Goal: Task Accomplishment & Management: Manage account settings

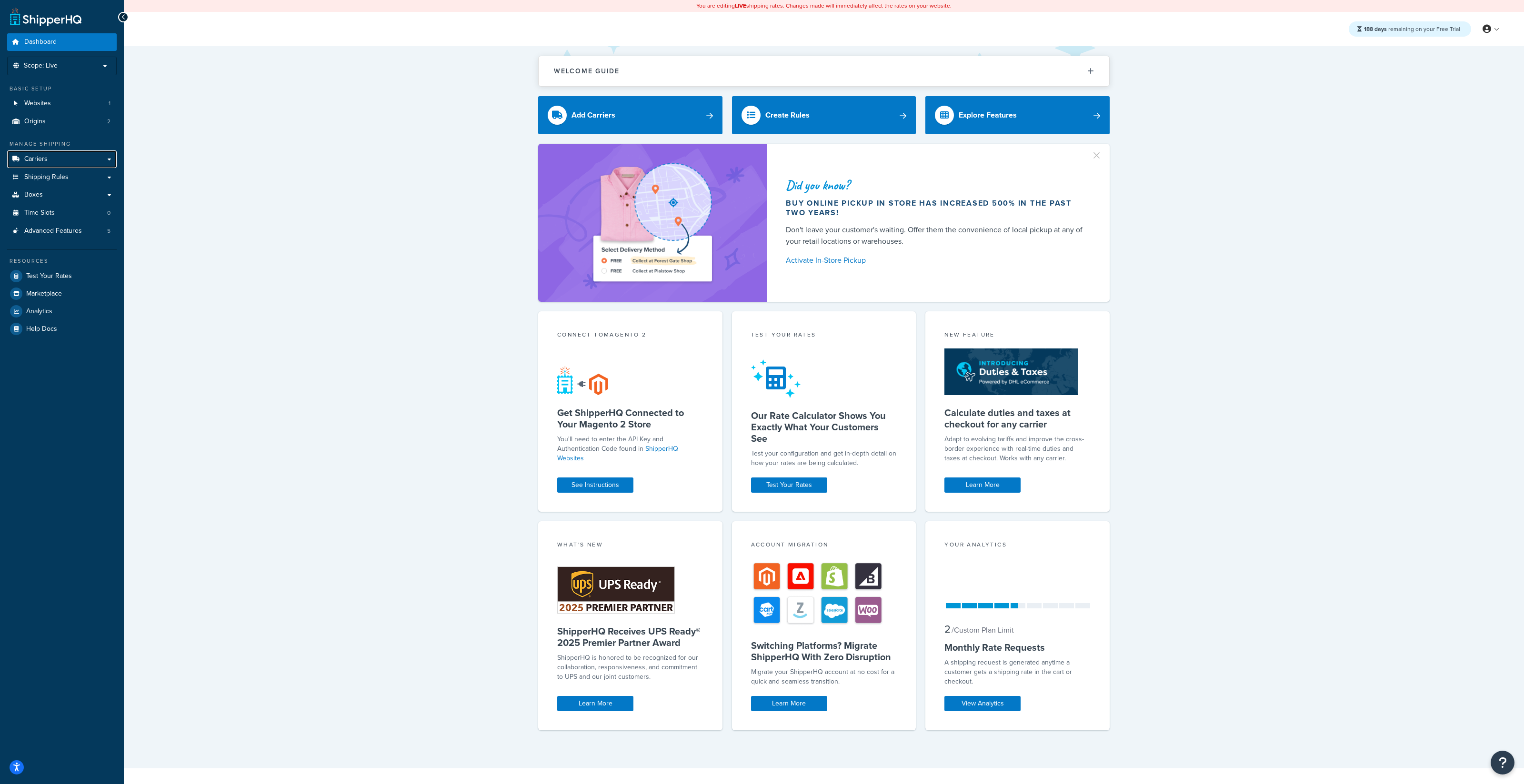
drag, startPoint x: 65, startPoint y: 156, endPoint x: 211, endPoint y: 173, distance: 147.0
click at [65, 156] on link "Carriers" at bounding box center [62, 159] width 109 height 18
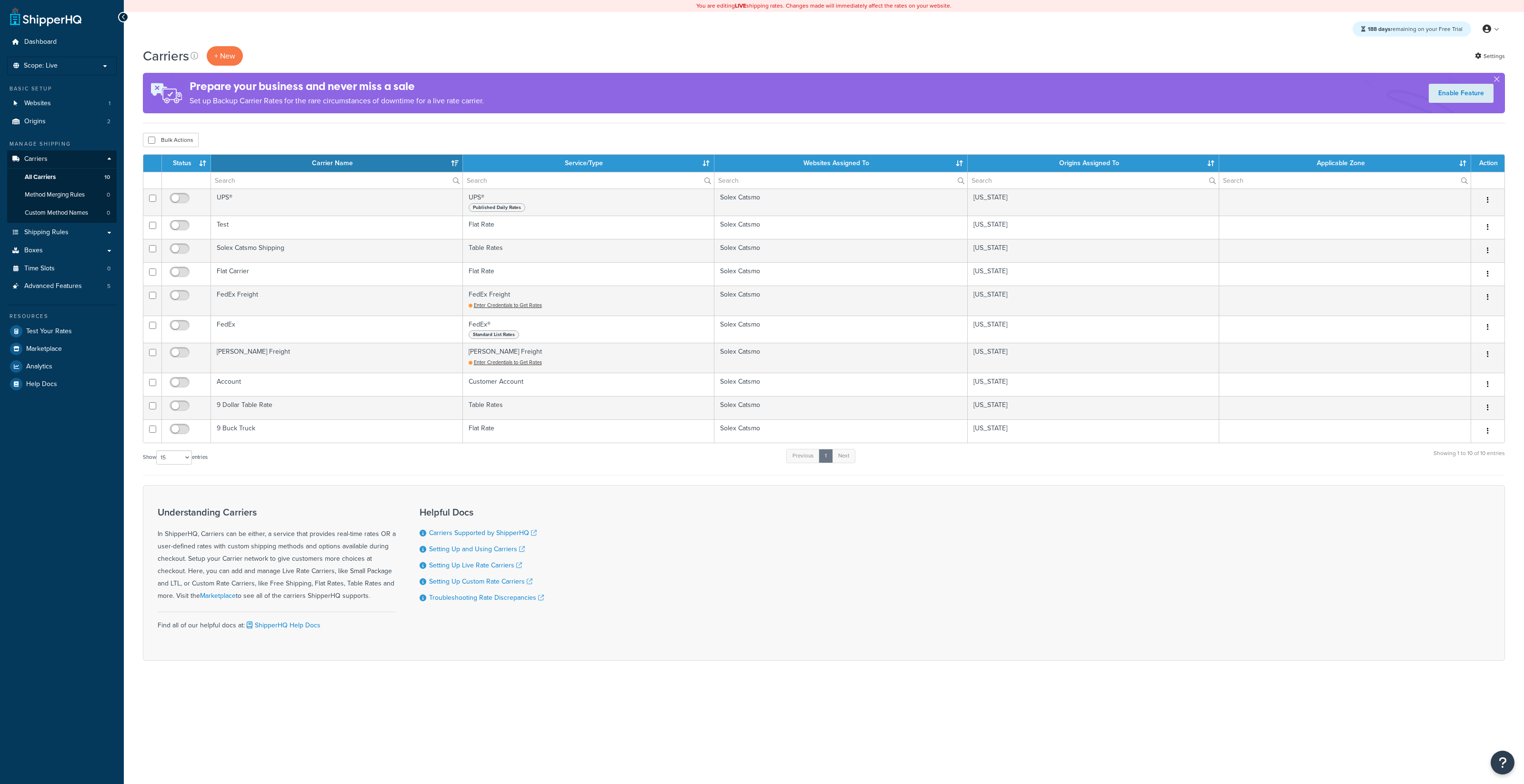
select select "15"
click at [1482, 62] on link "Settings" at bounding box center [1489, 56] width 30 height 13
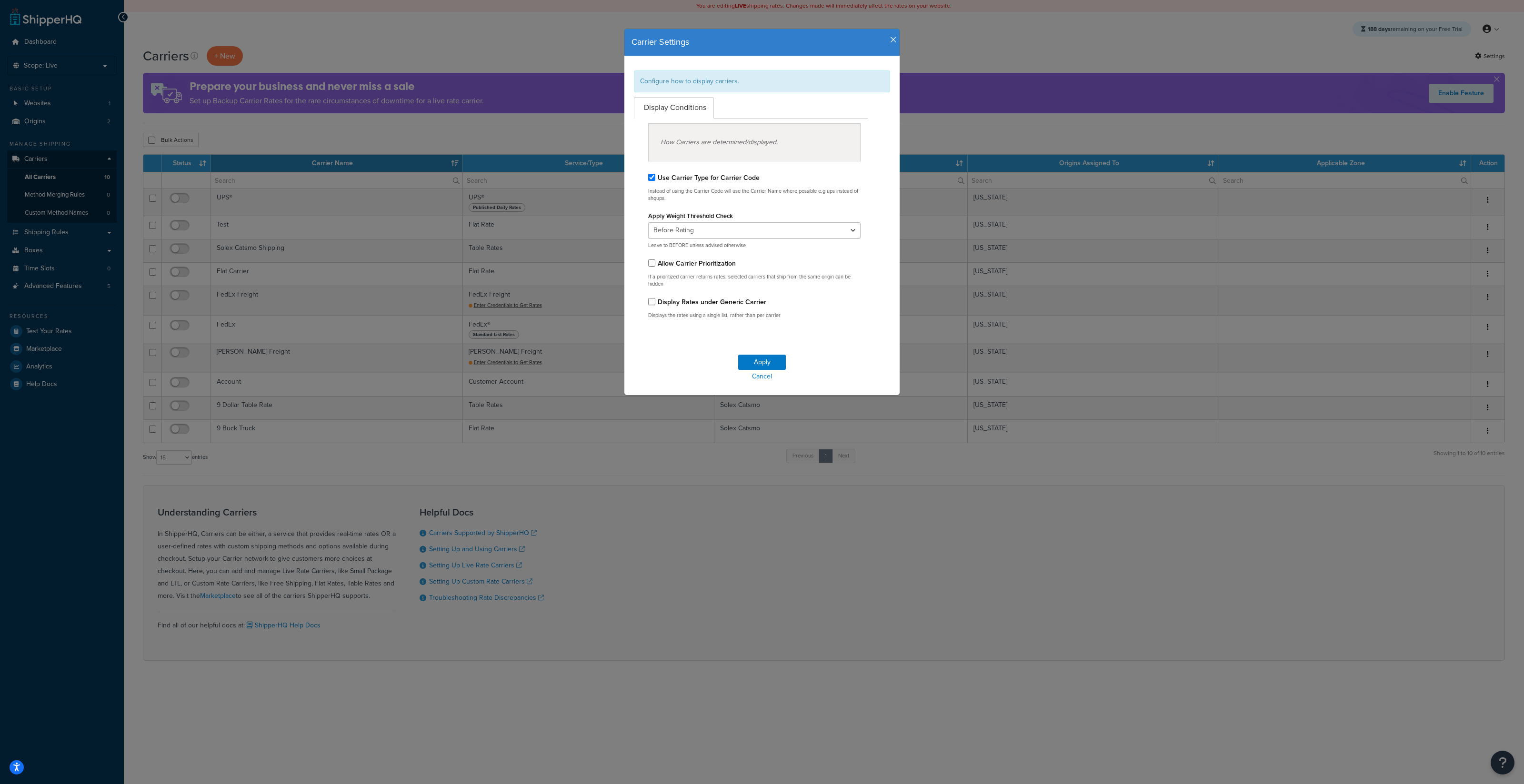
click at [700, 297] on label "Display Rates under Generic Carrier" at bounding box center [712, 302] width 108 height 10
click at [655, 298] on input "Display Rates under Generic Carrier" at bounding box center [652, 302] width 7 height 7
checkbox input "true"
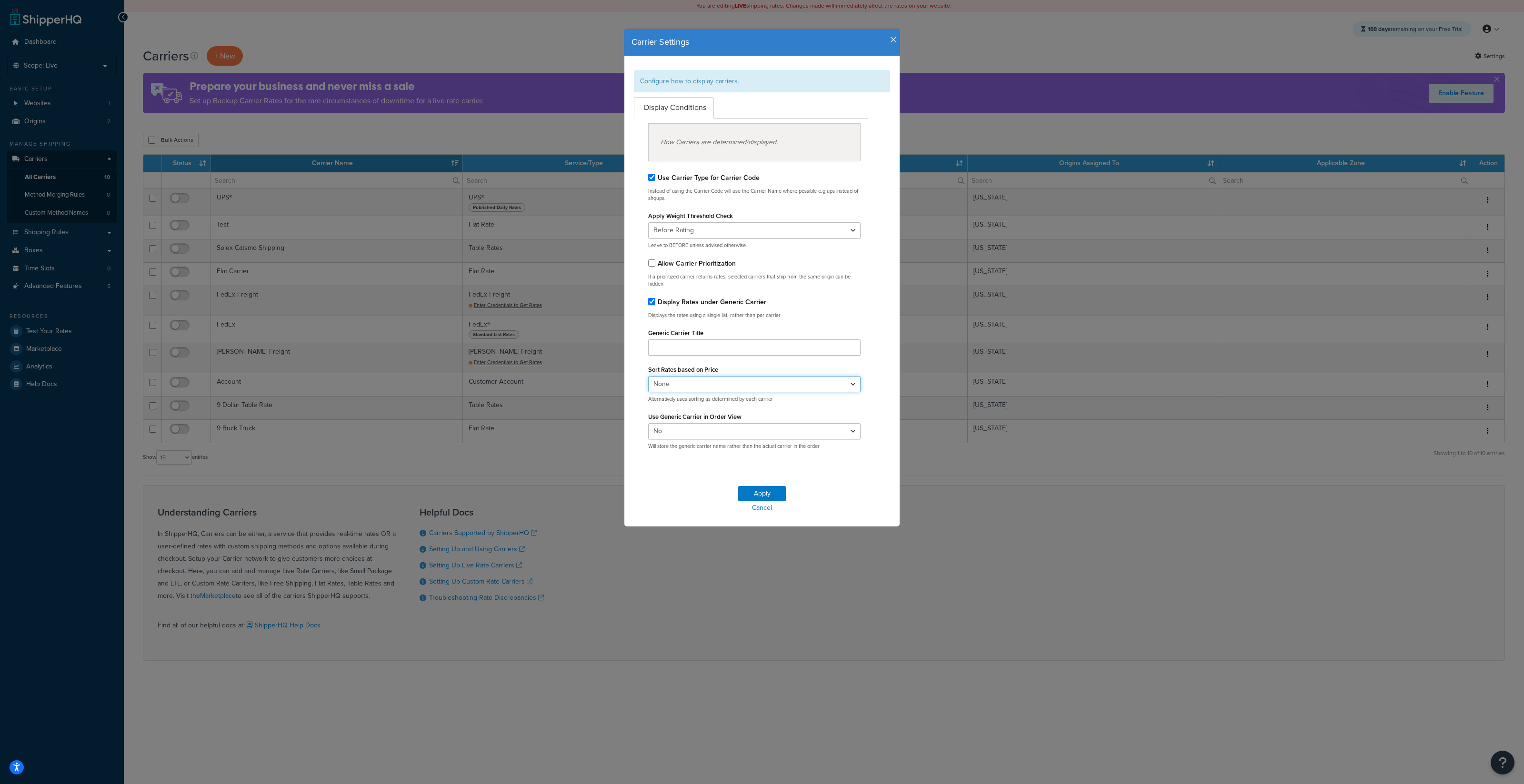
click at [760, 378] on select "None Price Ascending Price Descending" at bounding box center [754, 384] width 212 height 16
click at [542, 149] on div "Carrier Settings Configure how to display carriers. Display Conditions How Carr…" at bounding box center [762, 392] width 1524 height 784
click at [838, 385] on select "None Price Ascending Price Descending" at bounding box center [754, 384] width 212 height 16
click at [891, 40] on icon "button" at bounding box center [893, 40] width 7 height 8
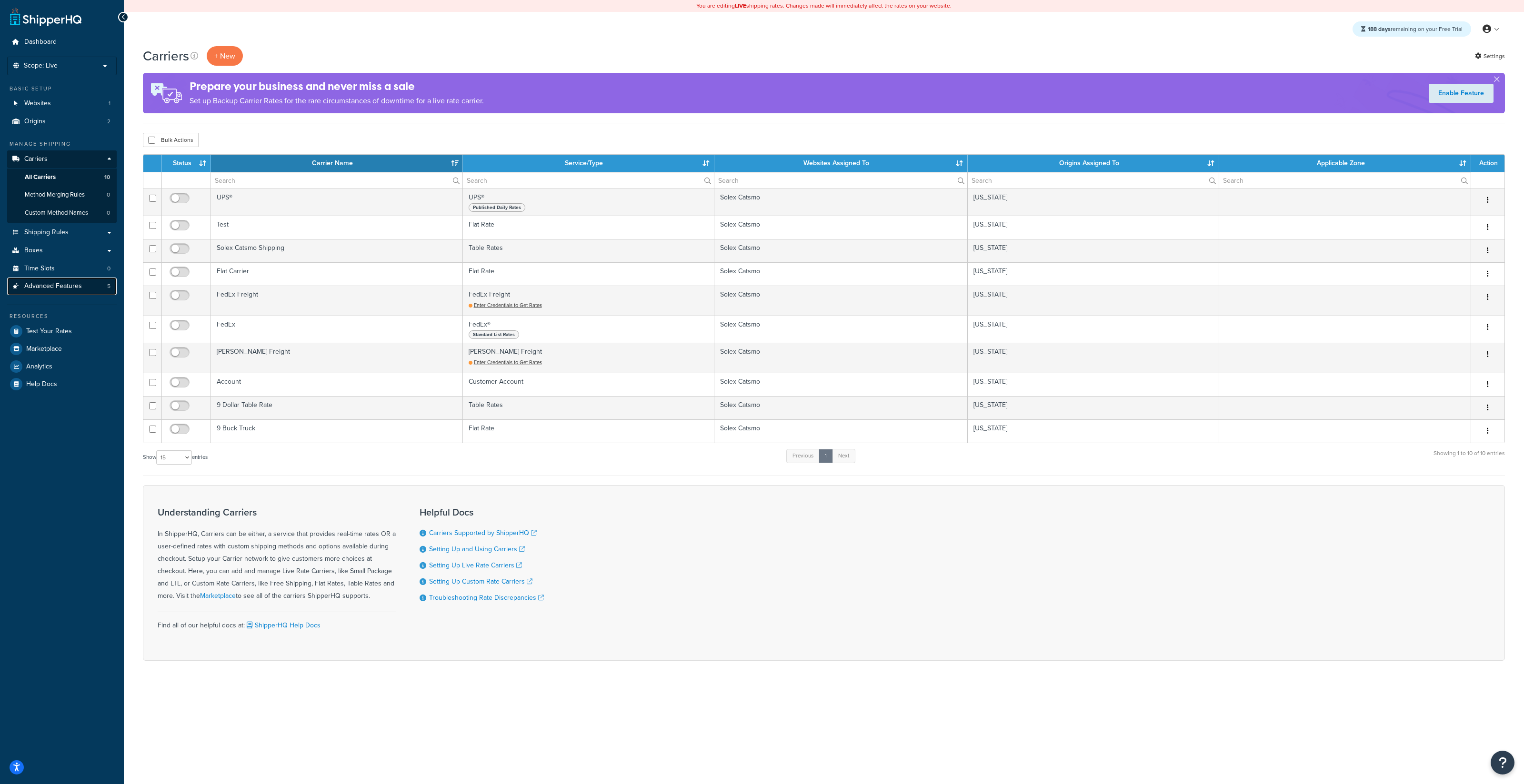
click at [98, 290] on link "Advanced Features 5" at bounding box center [62, 287] width 109 height 18
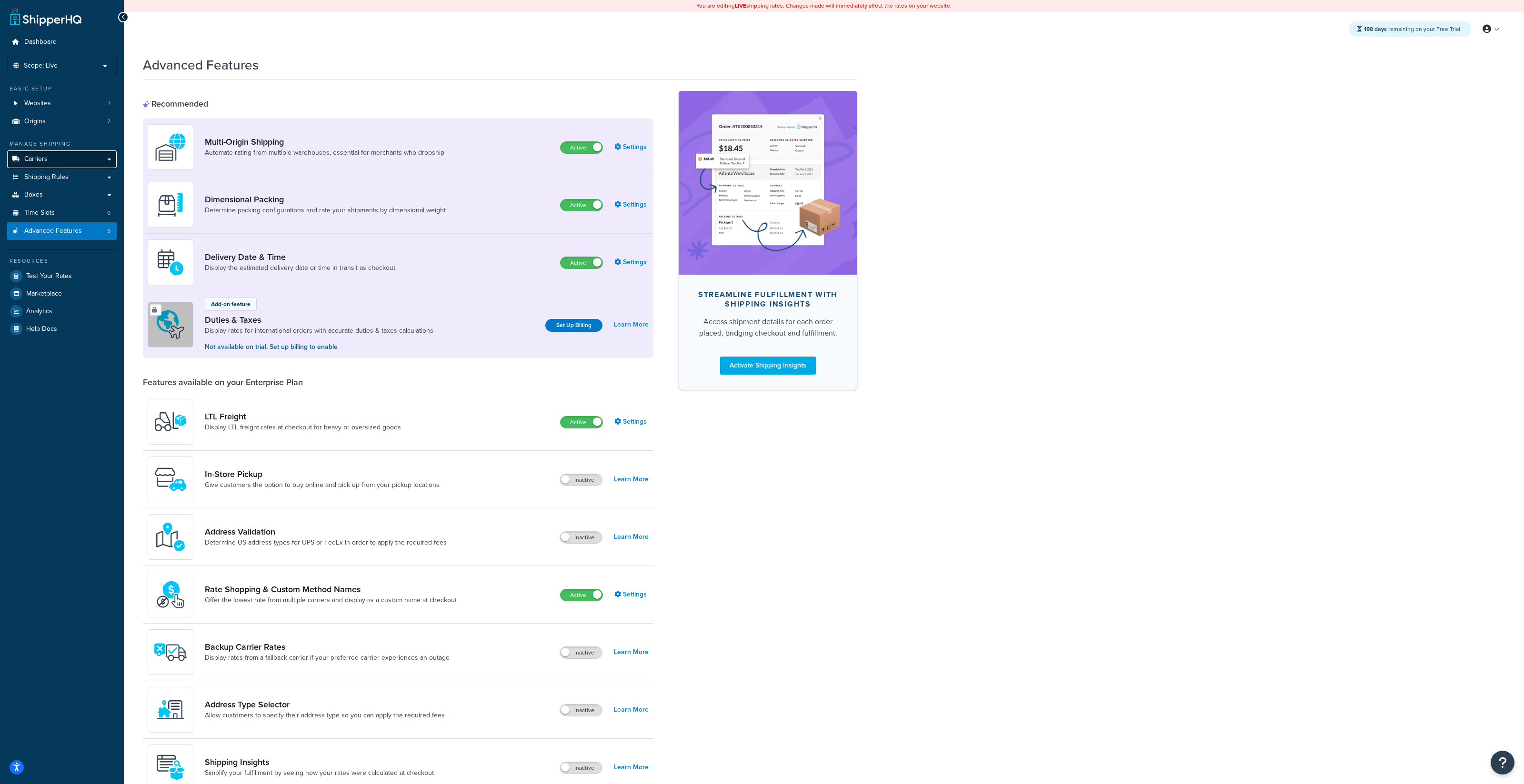
click at [92, 161] on link "Carriers" at bounding box center [62, 159] width 109 height 18
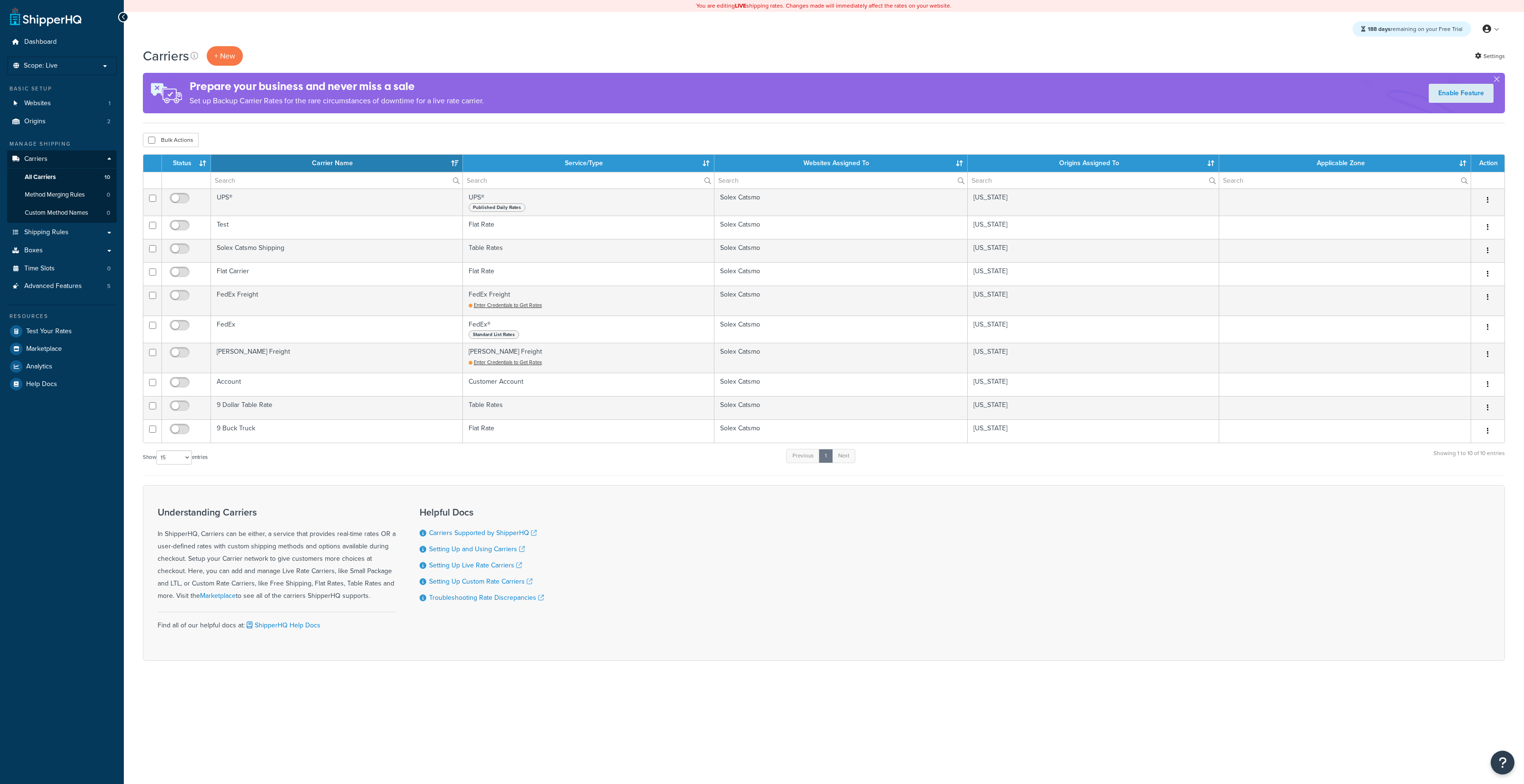
select select "15"
click at [91, 288] on link "Advanced Features 5" at bounding box center [62, 287] width 109 height 18
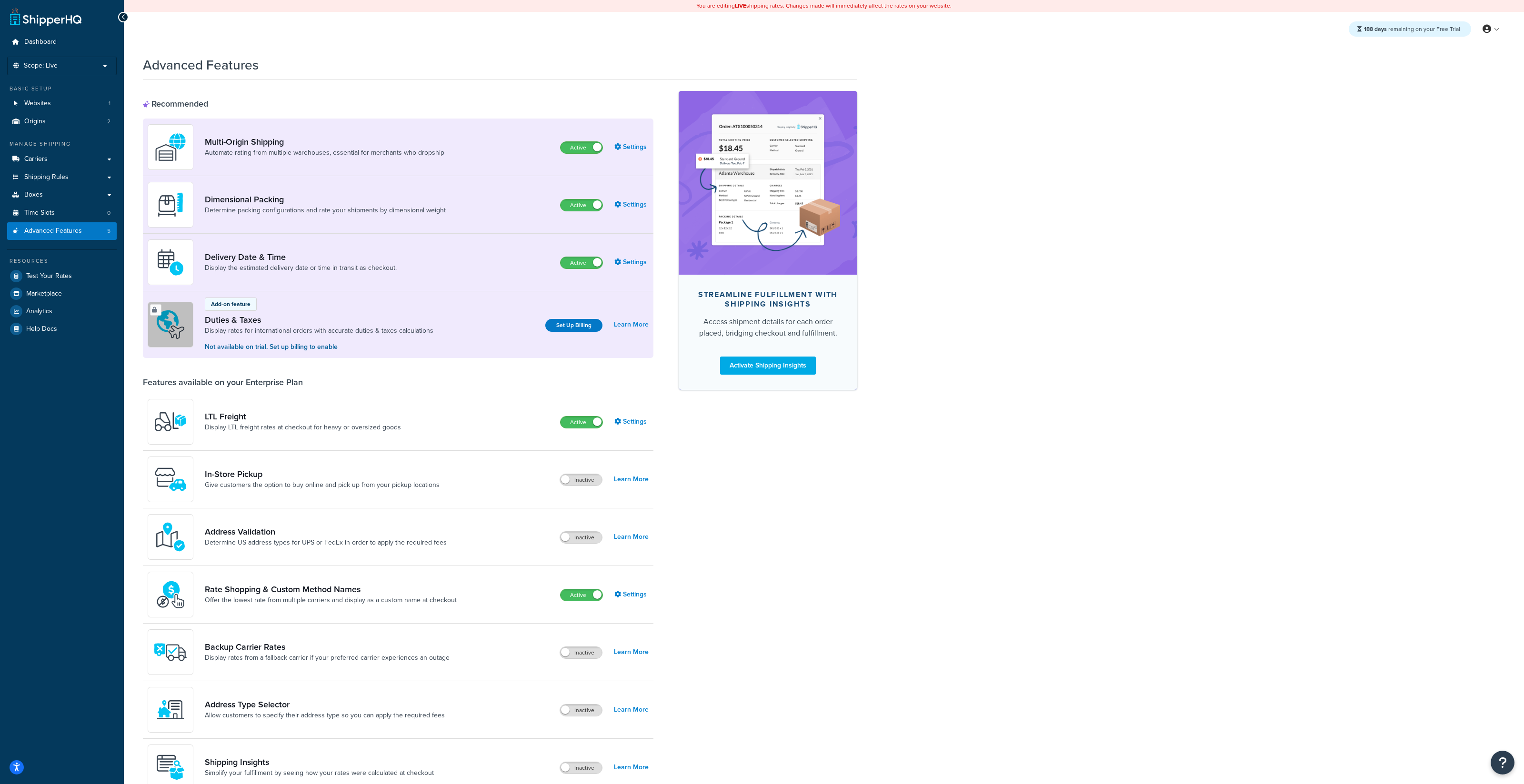
click at [459, 592] on div "Rate Shopping & Custom Method Names Offer the lowest rate from multiple carrier…" at bounding box center [306, 594] width 317 height 46
click at [634, 598] on link "Settings" at bounding box center [631, 594] width 35 height 13
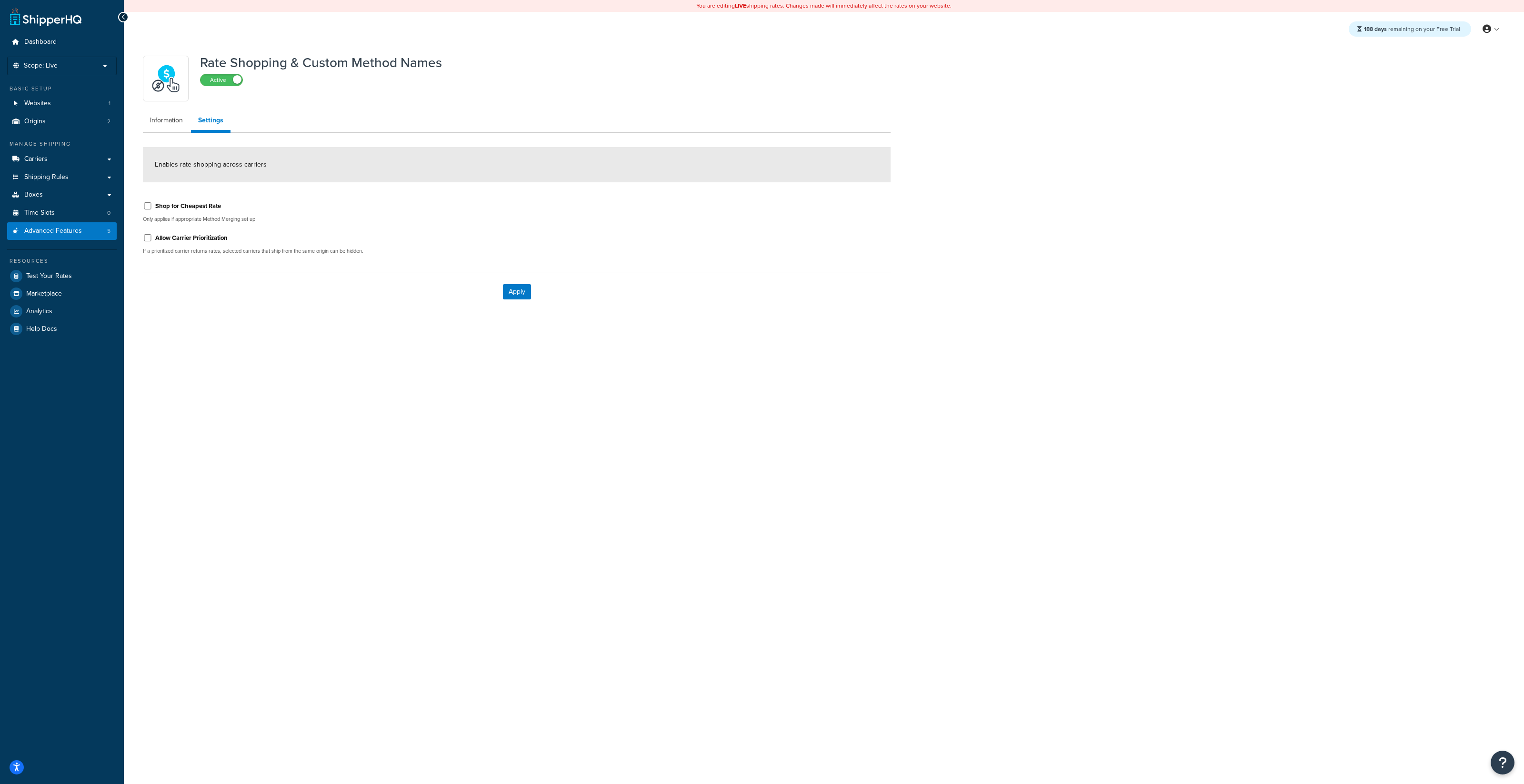
click at [208, 209] on label "Shop for Cheapest Rate" at bounding box center [188, 206] width 65 height 8
click at [152, 209] on input "Shop for Cheapest Rate" at bounding box center [148, 206] width 10 height 7
click at [208, 209] on label "Shop for Cheapest Rate" at bounding box center [188, 206] width 65 height 8
click at [152, 209] on input "Shop for Cheapest Rate" at bounding box center [148, 206] width 10 height 7
checkbox input "false"
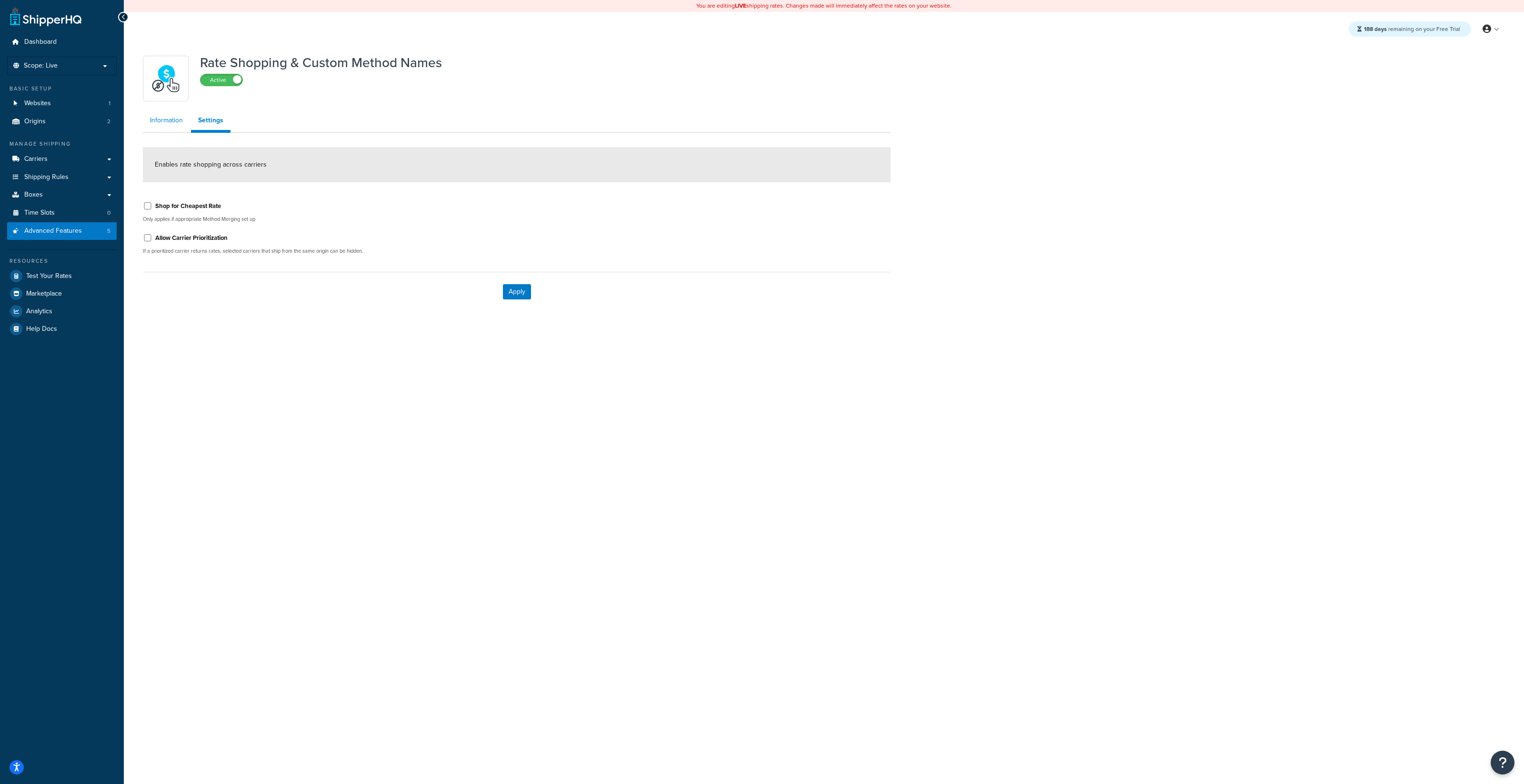
click at [168, 125] on link "Information" at bounding box center [166, 120] width 47 height 19
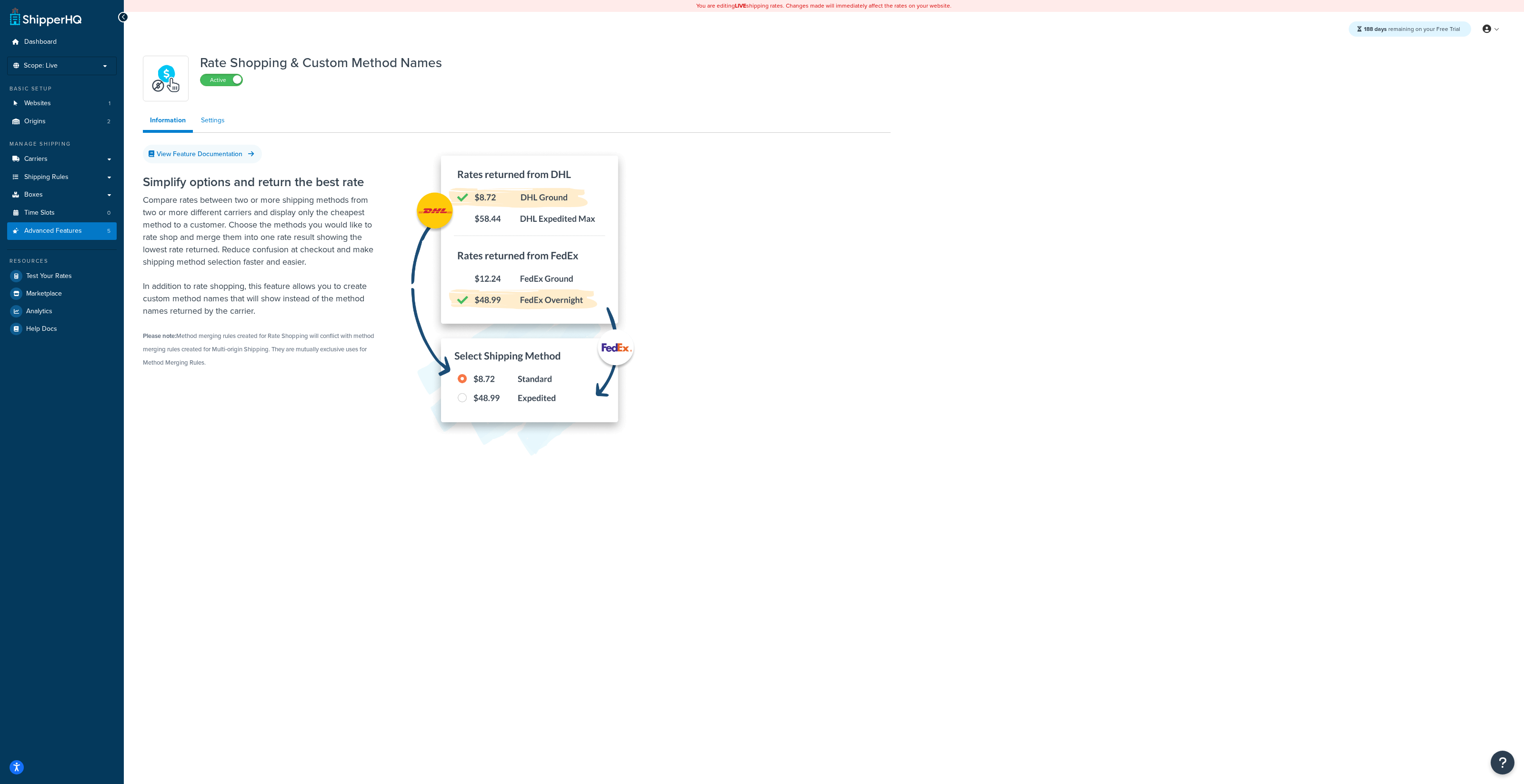
click at [215, 128] on link "Settings" at bounding box center [213, 120] width 38 height 19
